Goal: Information Seeking & Learning: Check status

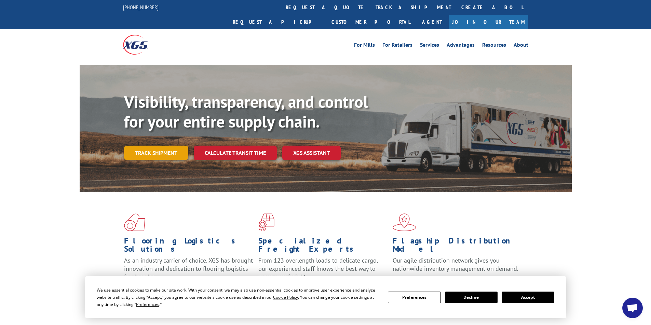
click at [151, 146] on link "Track shipment" at bounding box center [156, 153] width 64 height 14
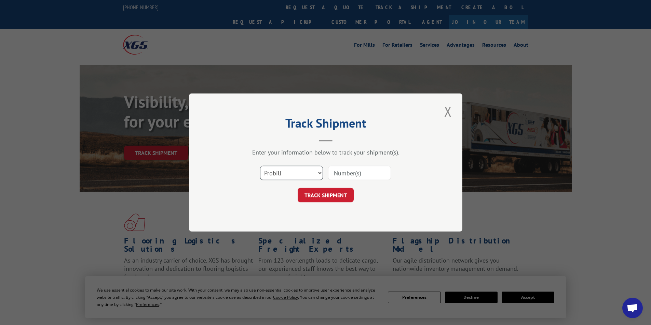
click at [314, 173] on select "Select category... Probill BOL PO" at bounding box center [291, 173] width 63 height 14
select select "bol"
click at [260, 166] on select "Select category... Probill BOL PO" at bounding box center [291, 173] width 63 height 14
click at [334, 174] on input at bounding box center [359, 173] width 63 height 14
type input "5941427"
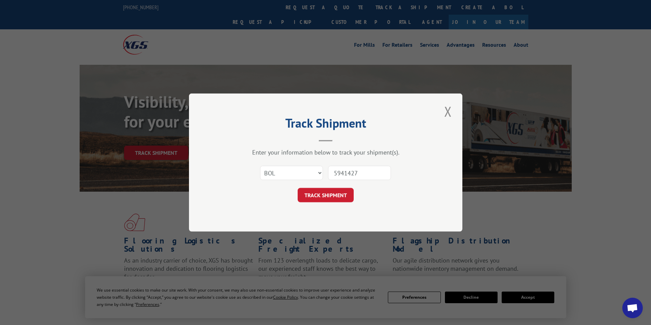
click at [297, 188] on button "TRACK SHIPMENT" at bounding box center [325, 195] width 56 height 14
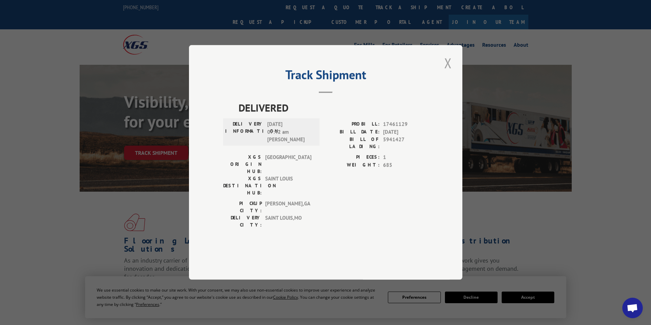
click at [446, 72] on button "Close modal" at bounding box center [448, 63] width 12 height 19
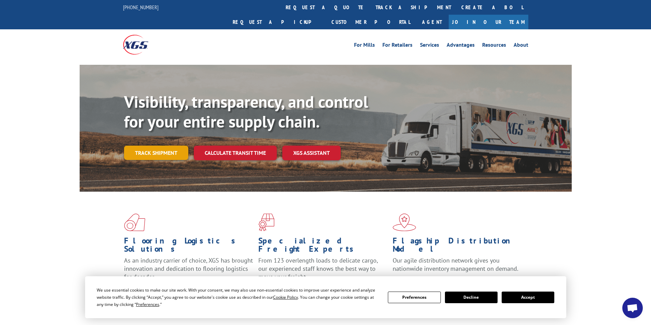
click at [160, 146] on link "Track shipment" at bounding box center [156, 153] width 64 height 14
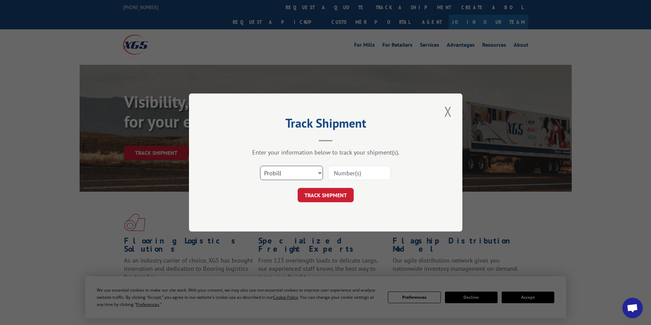
click at [313, 172] on select "Select category... Probill BOL PO" at bounding box center [291, 173] width 63 height 14
select select "bol"
click at [260, 166] on select "Select category... Probill BOL PO" at bounding box center [291, 173] width 63 height 14
click at [338, 172] on input at bounding box center [359, 173] width 63 height 14
type input "2400937"
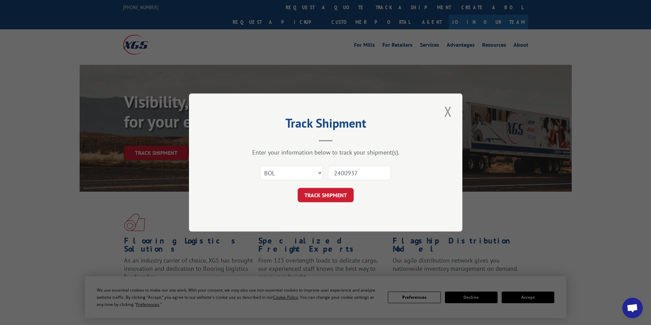
click at [297, 188] on button "TRACK SHIPMENT" at bounding box center [325, 195] width 56 height 14
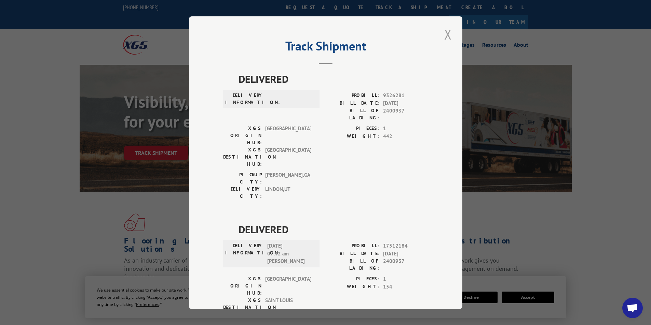
click at [445, 33] on button "Close modal" at bounding box center [448, 34] width 12 height 19
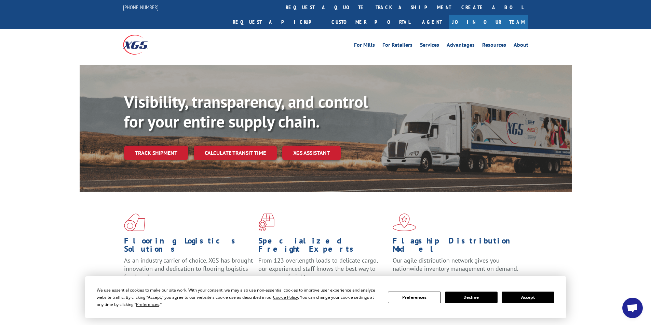
click at [157, 146] on link "Track shipment" at bounding box center [156, 153] width 64 height 14
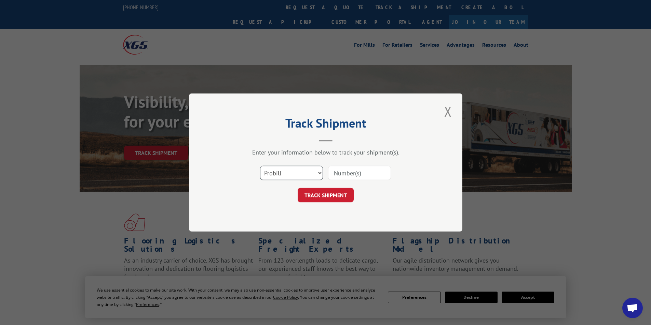
click at [311, 172] on select "Select category... Probill BOL PO" at bounding box center [291, 173] width 63 height 14
select select "bol"
click at [260, 166] on select "Select category... Probill BOL PO" at bounding box center [291, 173] width 63 height 14
click at [333, 173] on input at bounding box center [359, 173] width 63 height 14
type input "5943269"
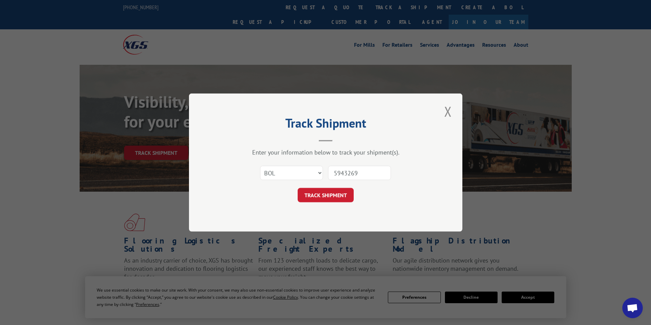
click button "TRACK SHIPMENT" at bounding box center [325, 195] width 56 height 14
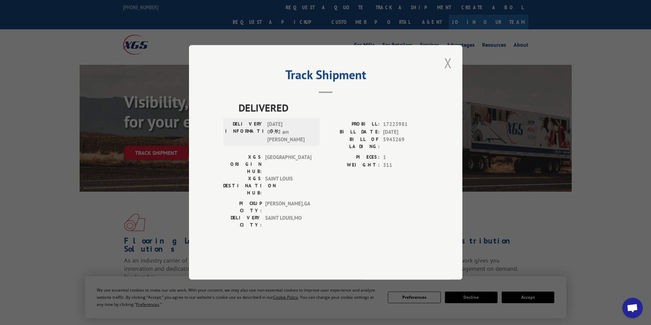
click at [448, 72] on button "Close modal" at bounding box center [448, 63] width 12 height 19
